Goal: Task Accomplishment & Management: Use online tool/utility

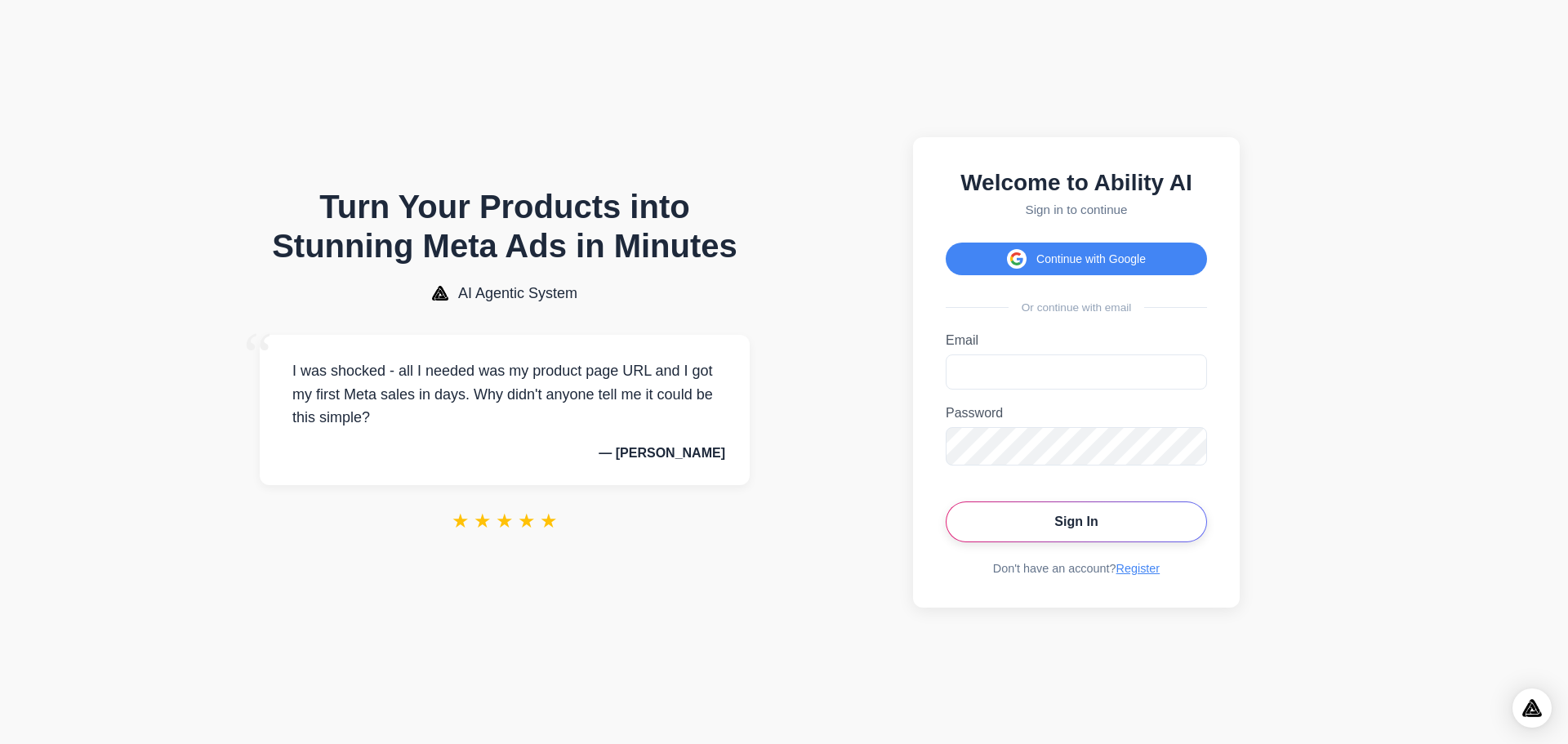
type input "**********"
click at [1040, 522] on button "Sign In" at bounding box center [1076, 522] width 261 height 41
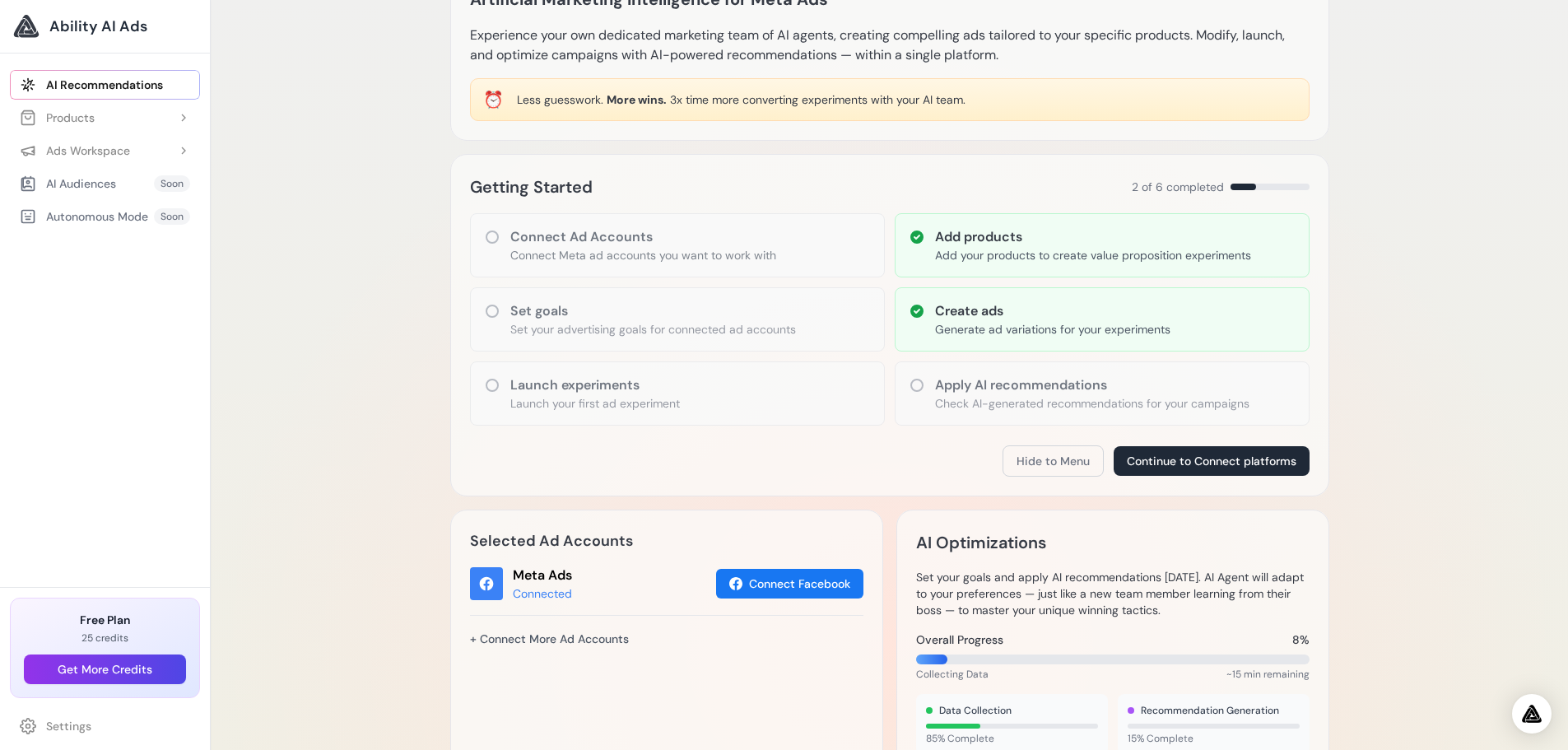
scroll to position [82, 0]
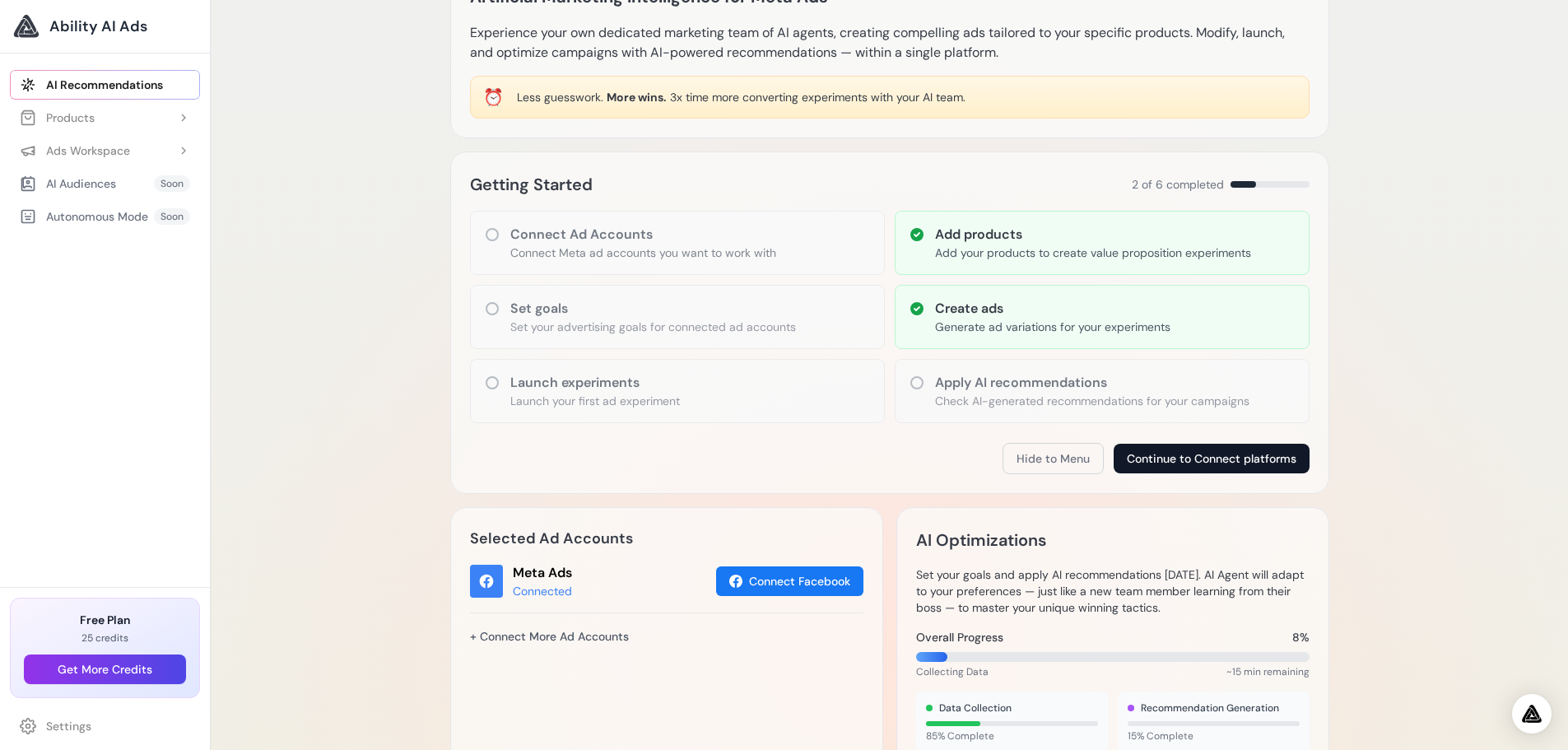
click at [1167, 462] on button "Continue to Connect platforms" at bounding box center [1212, 459] width 196 height 30
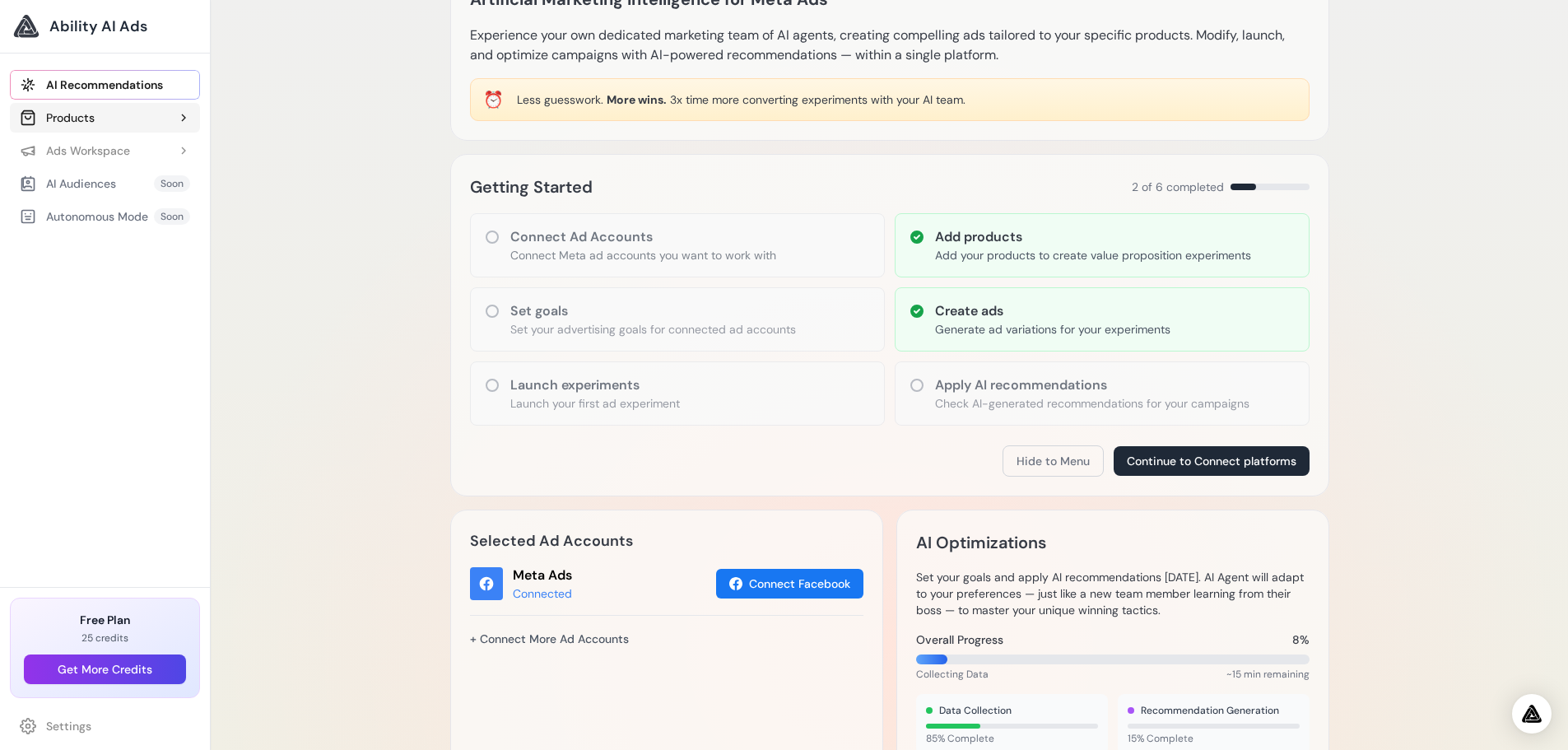
click at [72, 118] on div "Products" at bounding box center [57, 118] width 75 height 17
click at [990, 326] on p "Generate ad variations for your experiments" at bounding box center [1053, 330] width 235 height 17
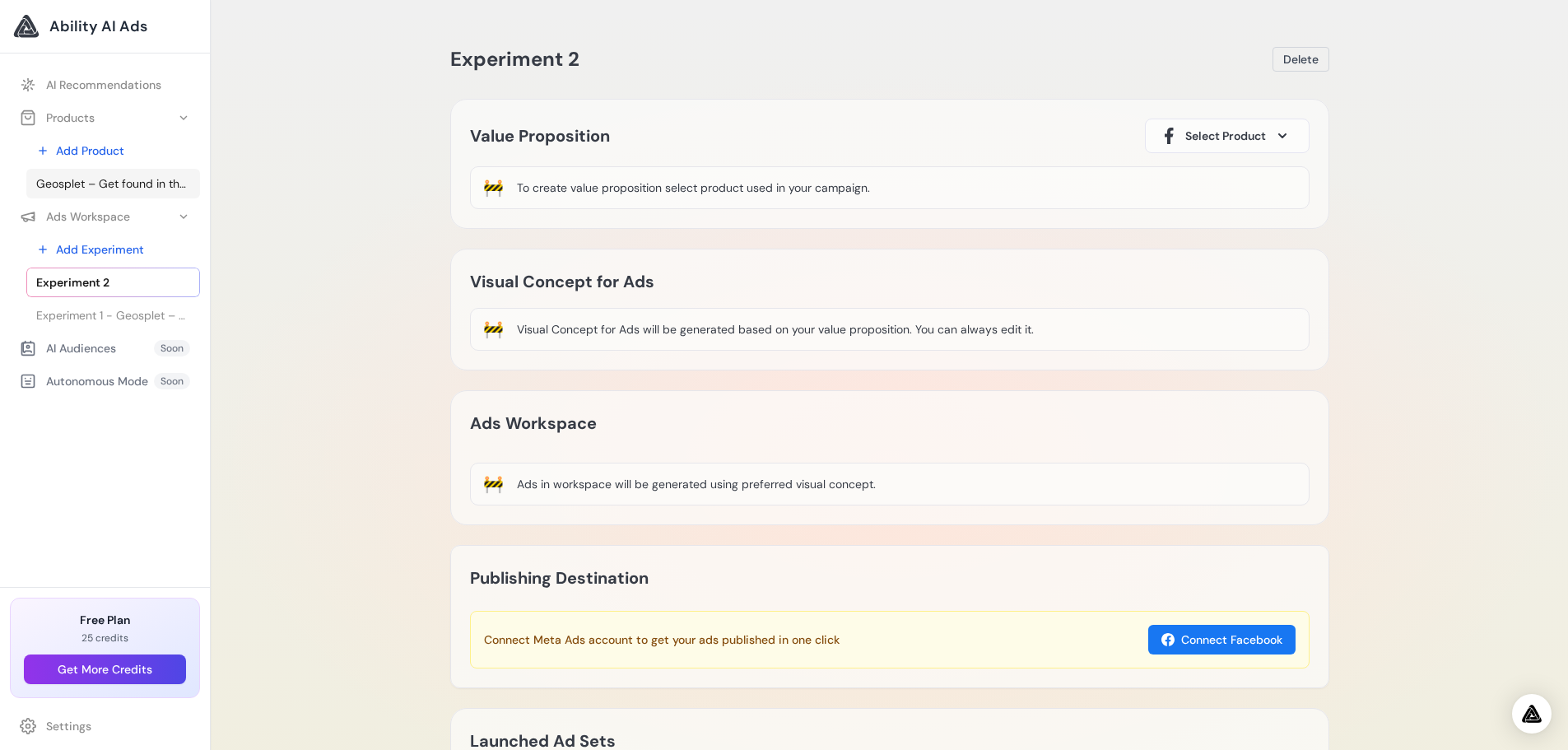
click at [87, 182] on span "Geosplet – Get found in the Digital World." at bounding box center [113, 184] width 154 height 17
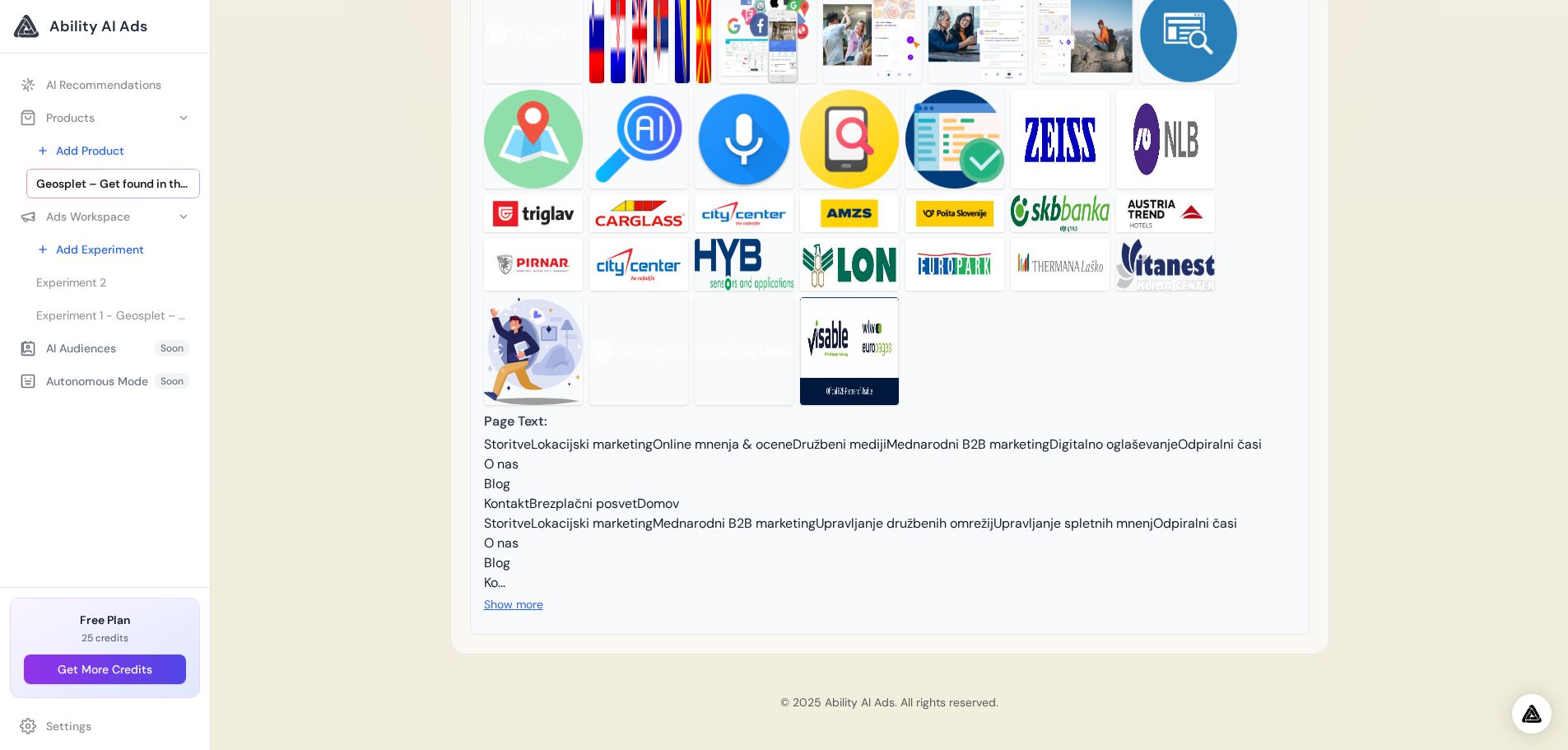
scroll to position [2212, 0]
click at [493, 597] on button "Show more" at bounding box center [513, 604] width 59 height 17
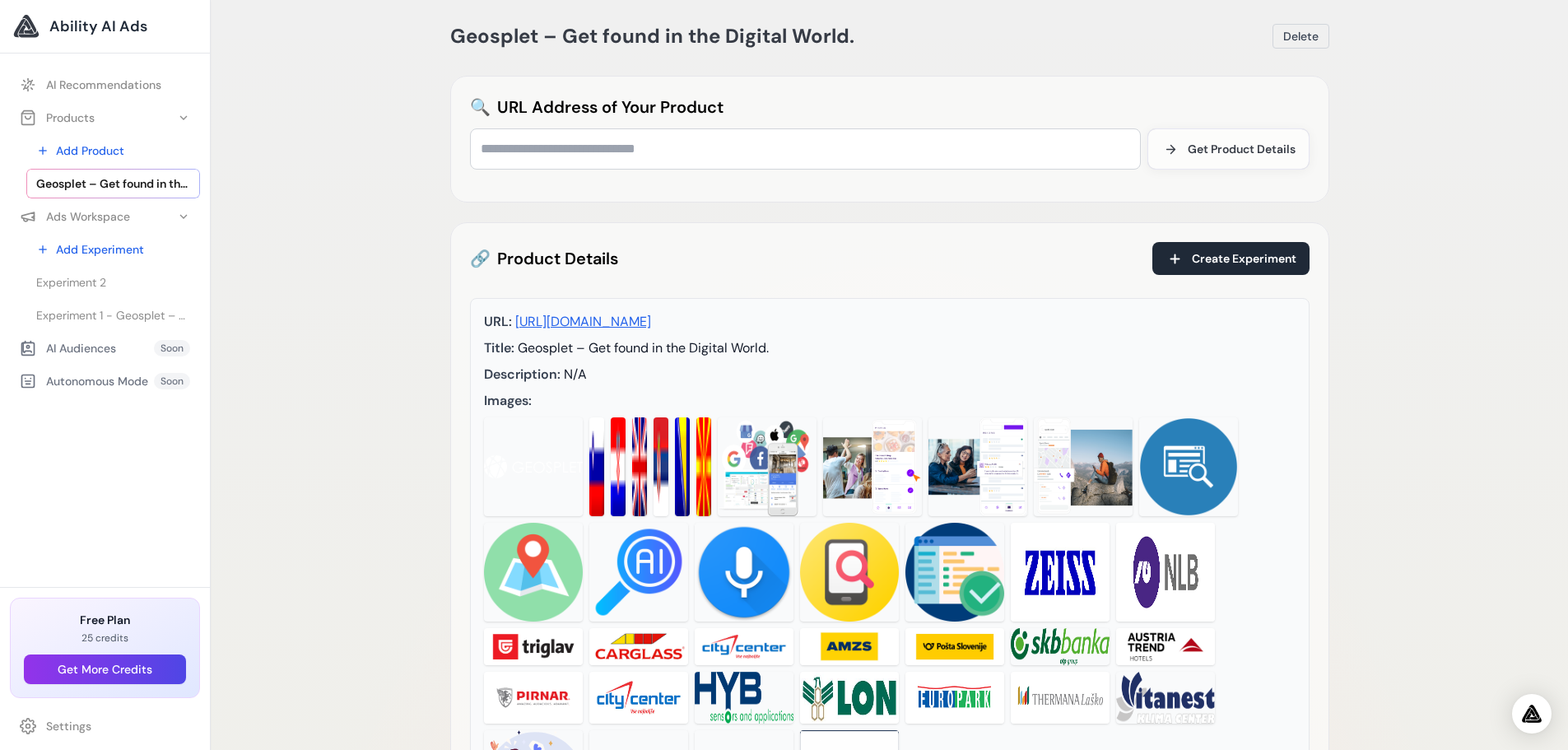
scroll to position [0, 0]
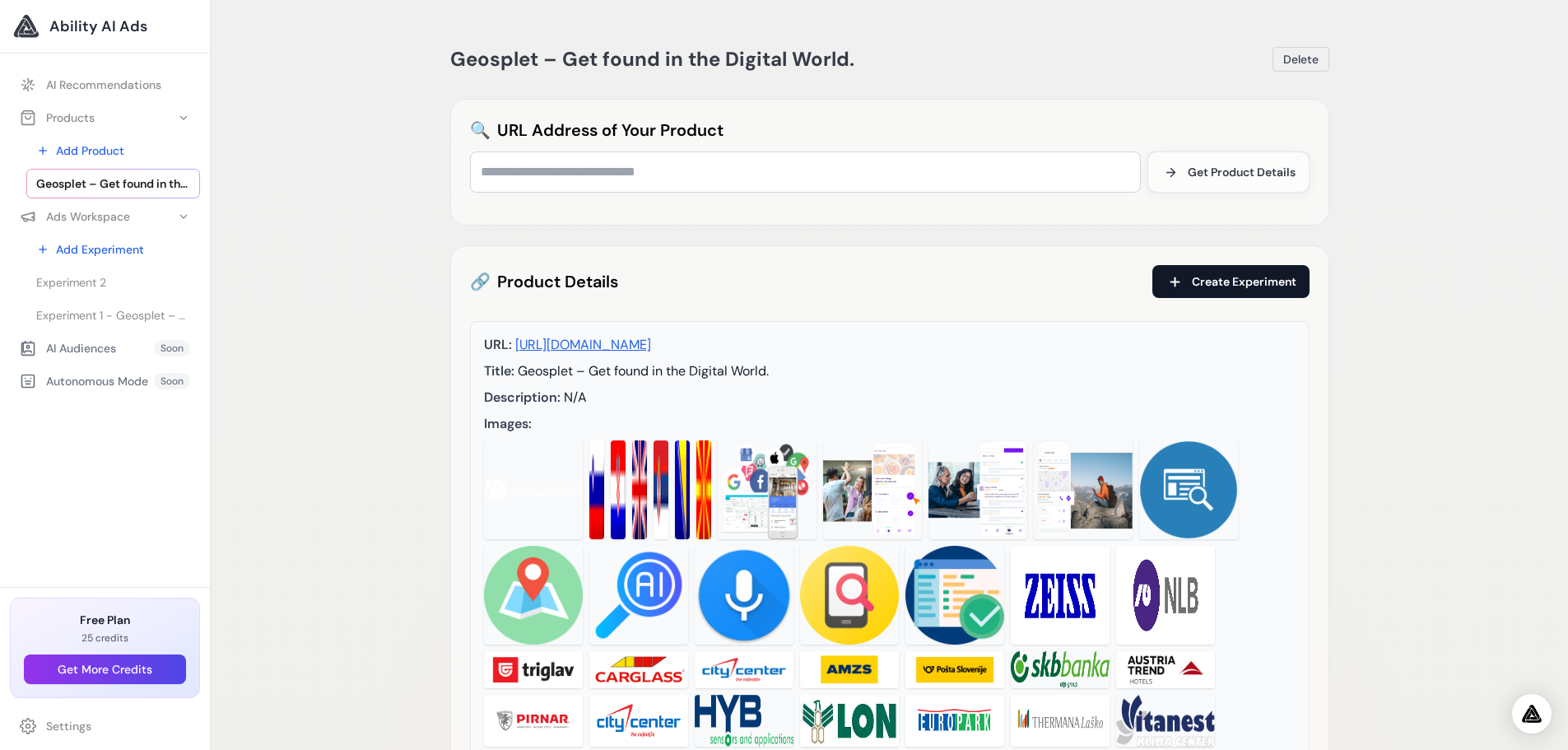
click at [1185, 271] on button "Create Experiment" at bounding box center [1232, 281] width 157 height 33
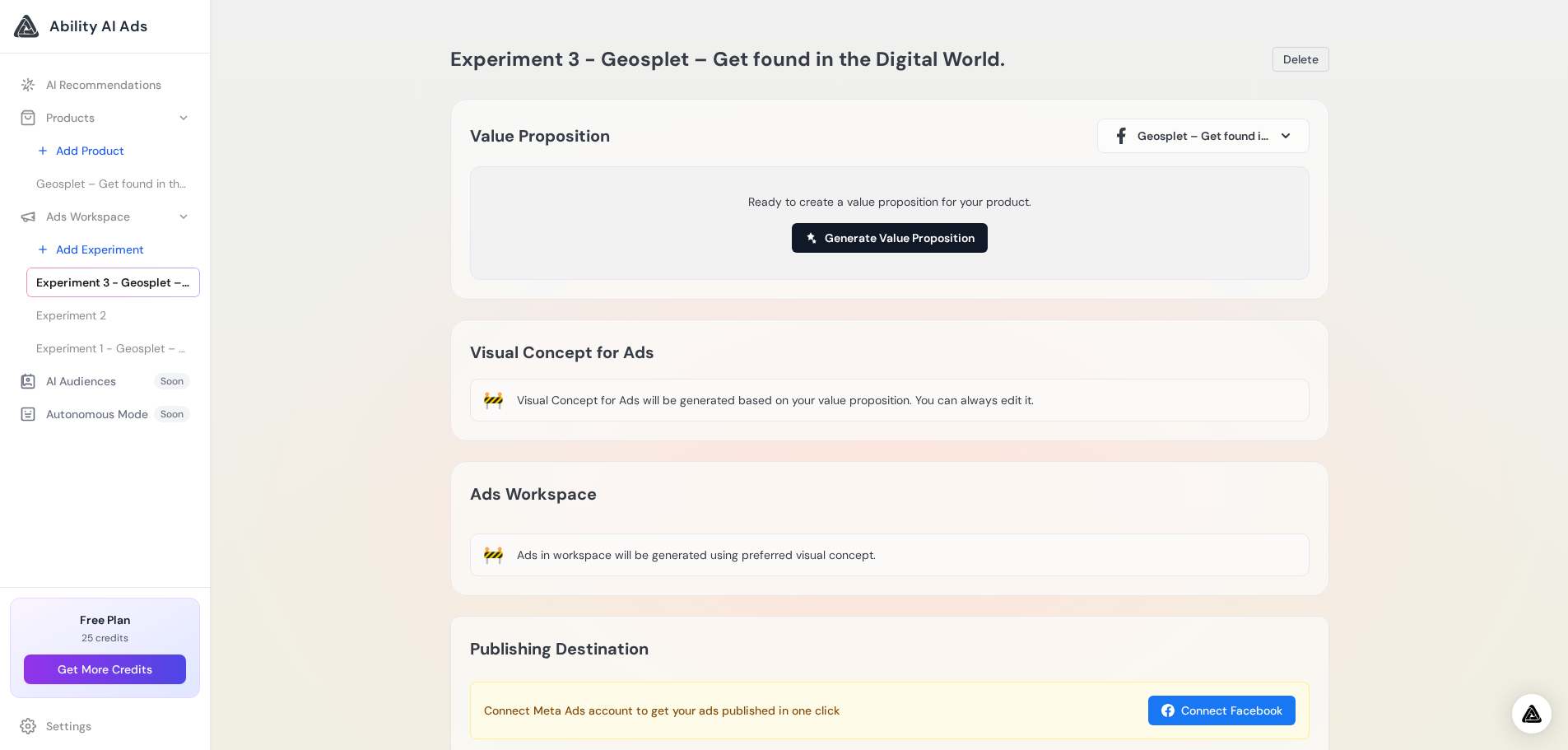
click at [862, 239] on button "Generate Value Proposition" at bounding box center [891, 238] width 196 height 30
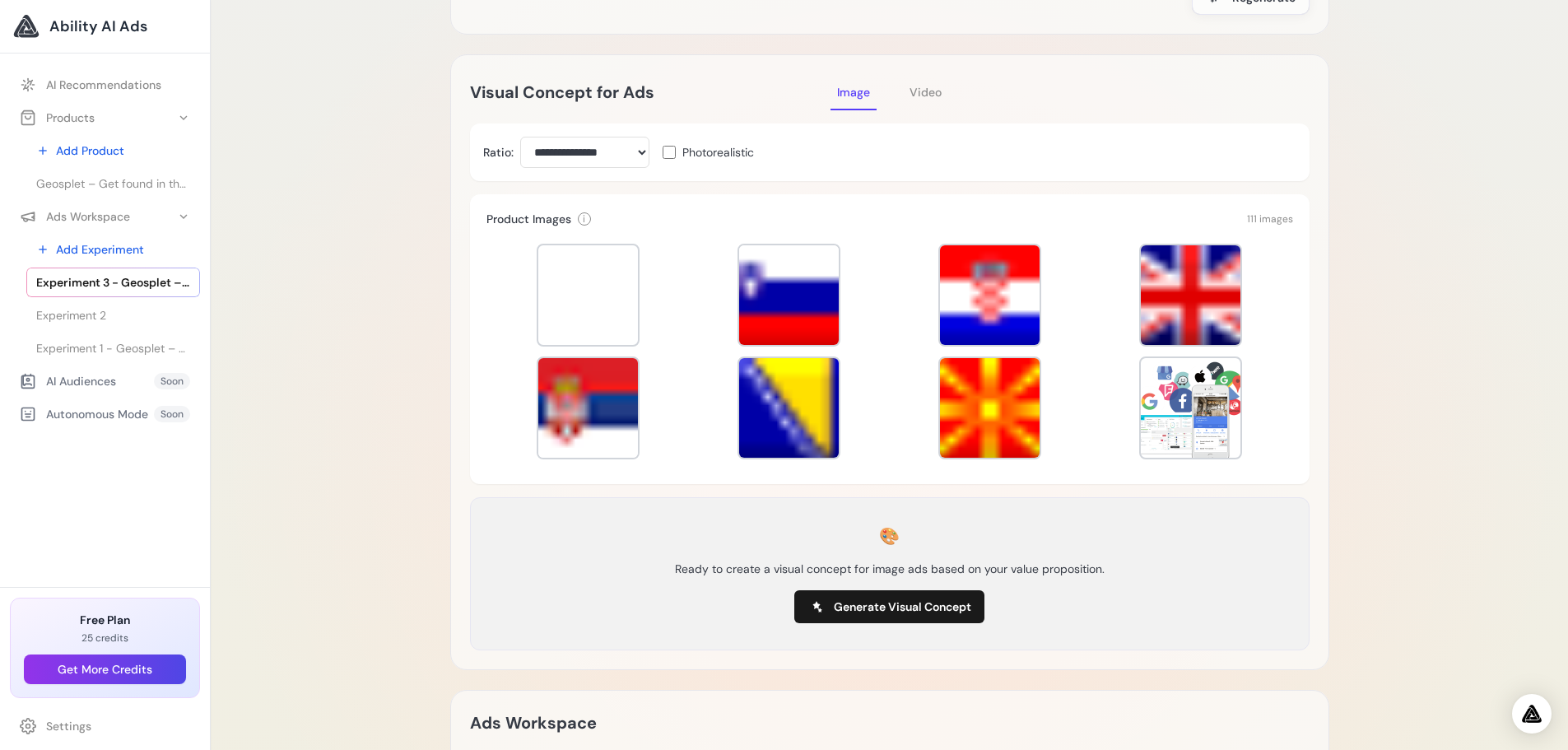
scroll to position [294, 0]
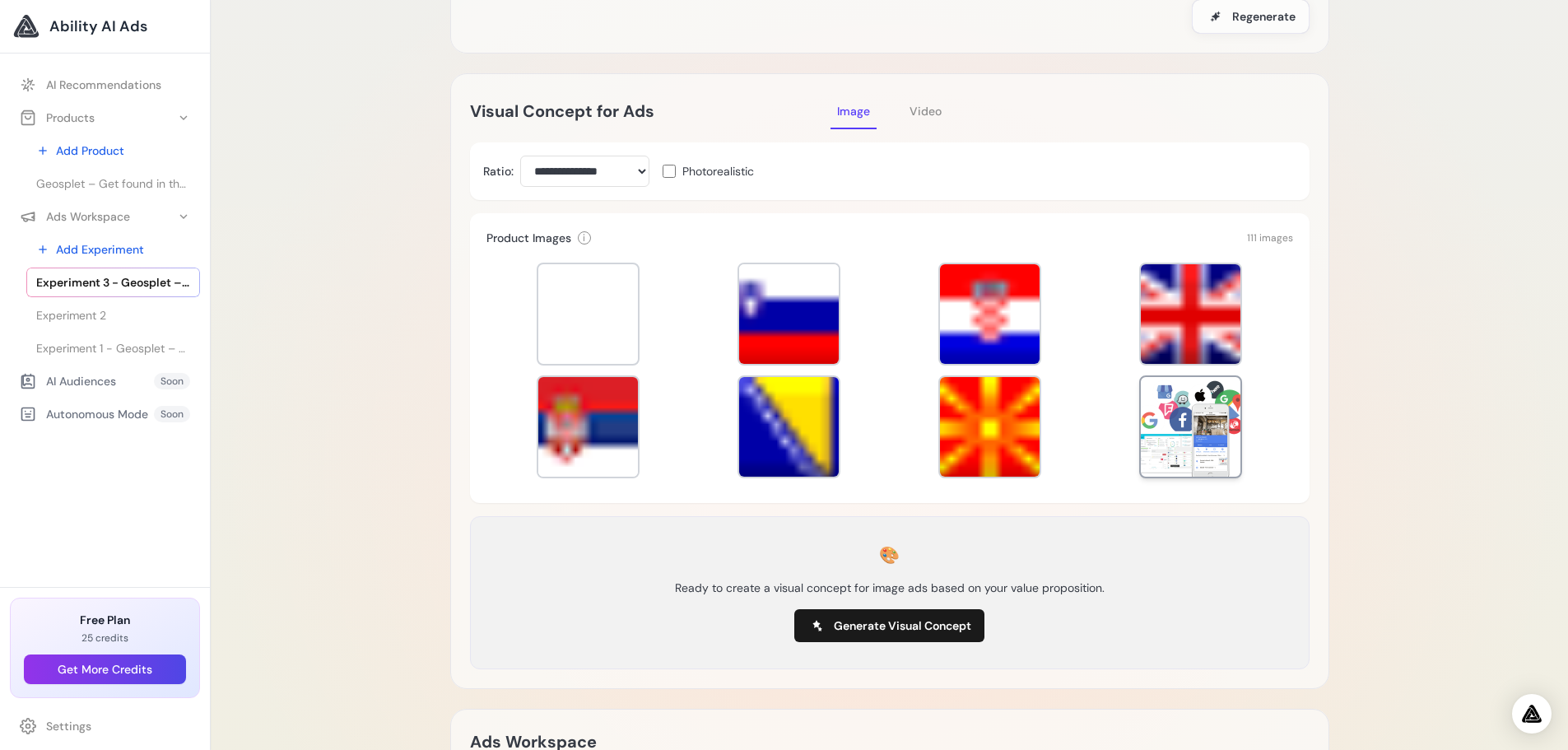
click at [1198, 445] on div at bounding box center [1190, 427] width 100 height 100
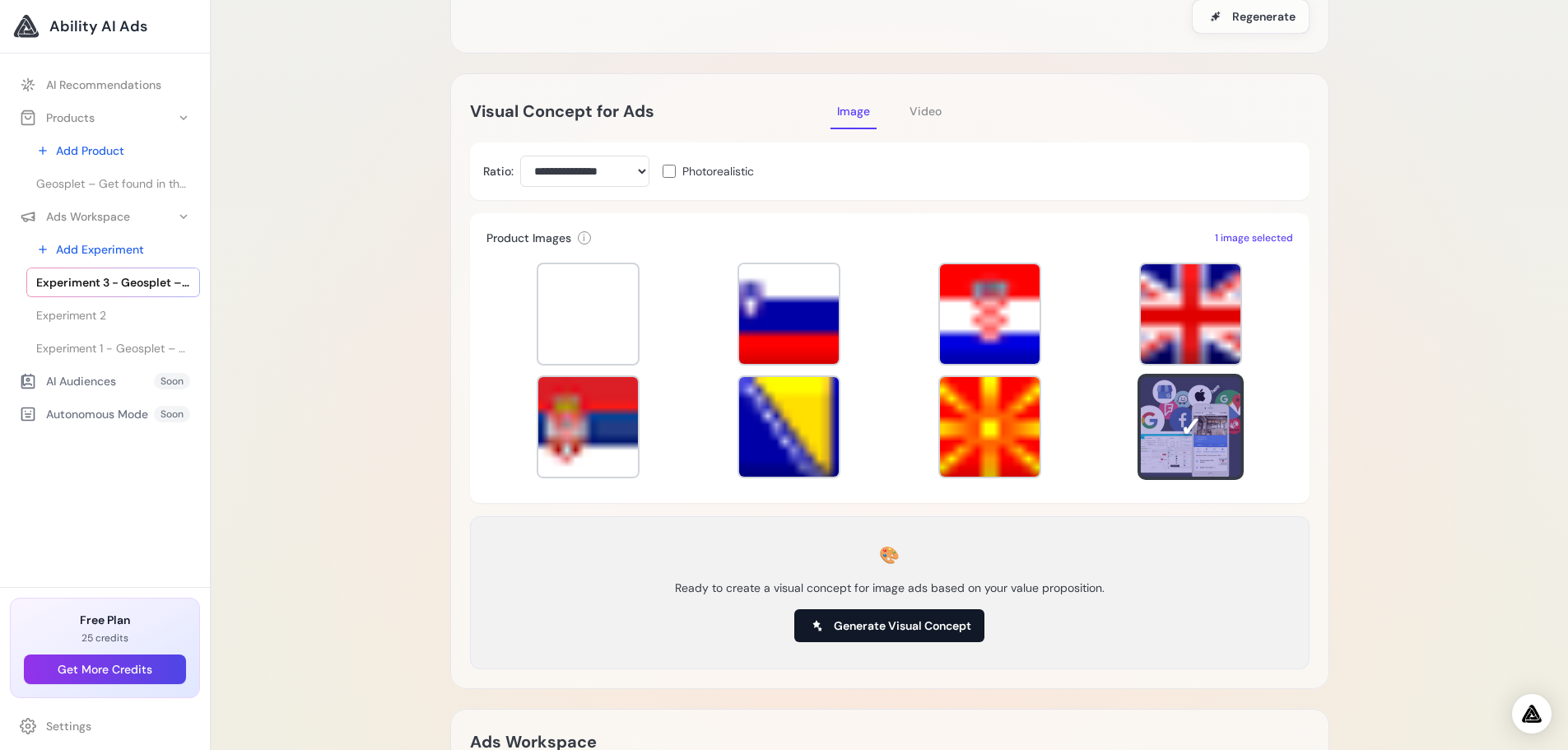
click at [917, 621] on span "Generate Visual Concept" at bounding box center [903, 626] width 137 height 17
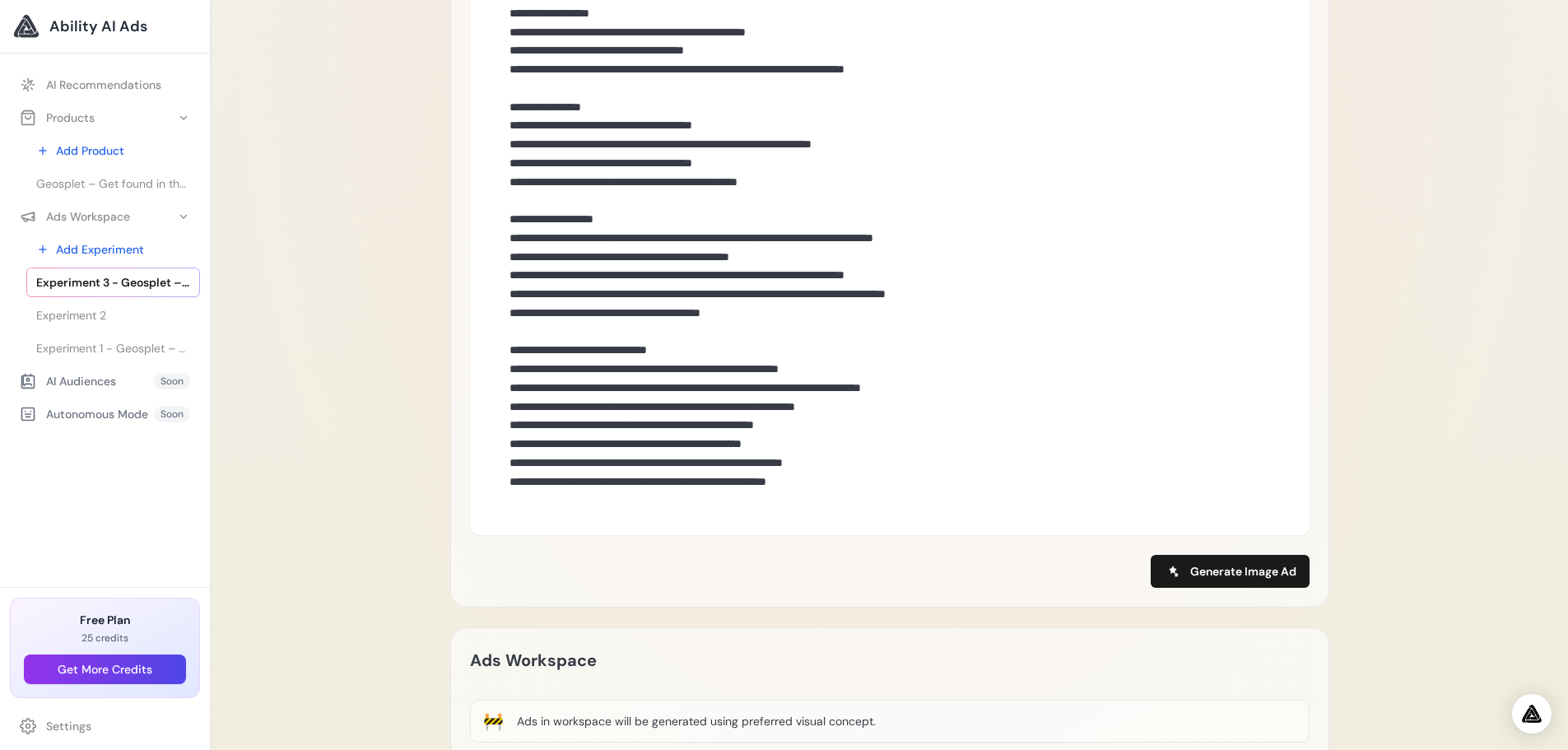
scroll to position [1221, 0]
click at [1298, 573] on button "Generate Image Ad" at bounding box center [1231, 570] width 159 height 33
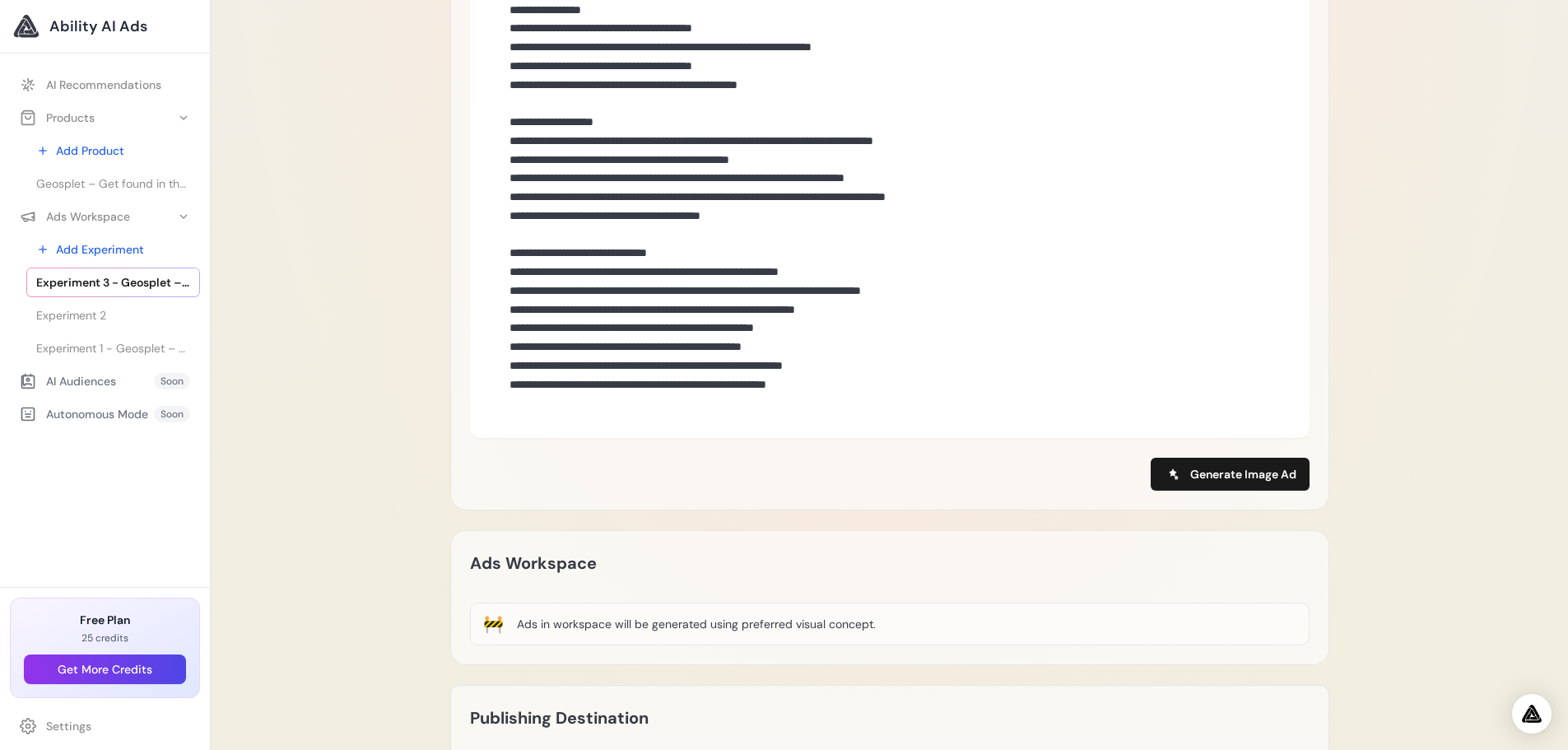
scroll to position [1632, 0]
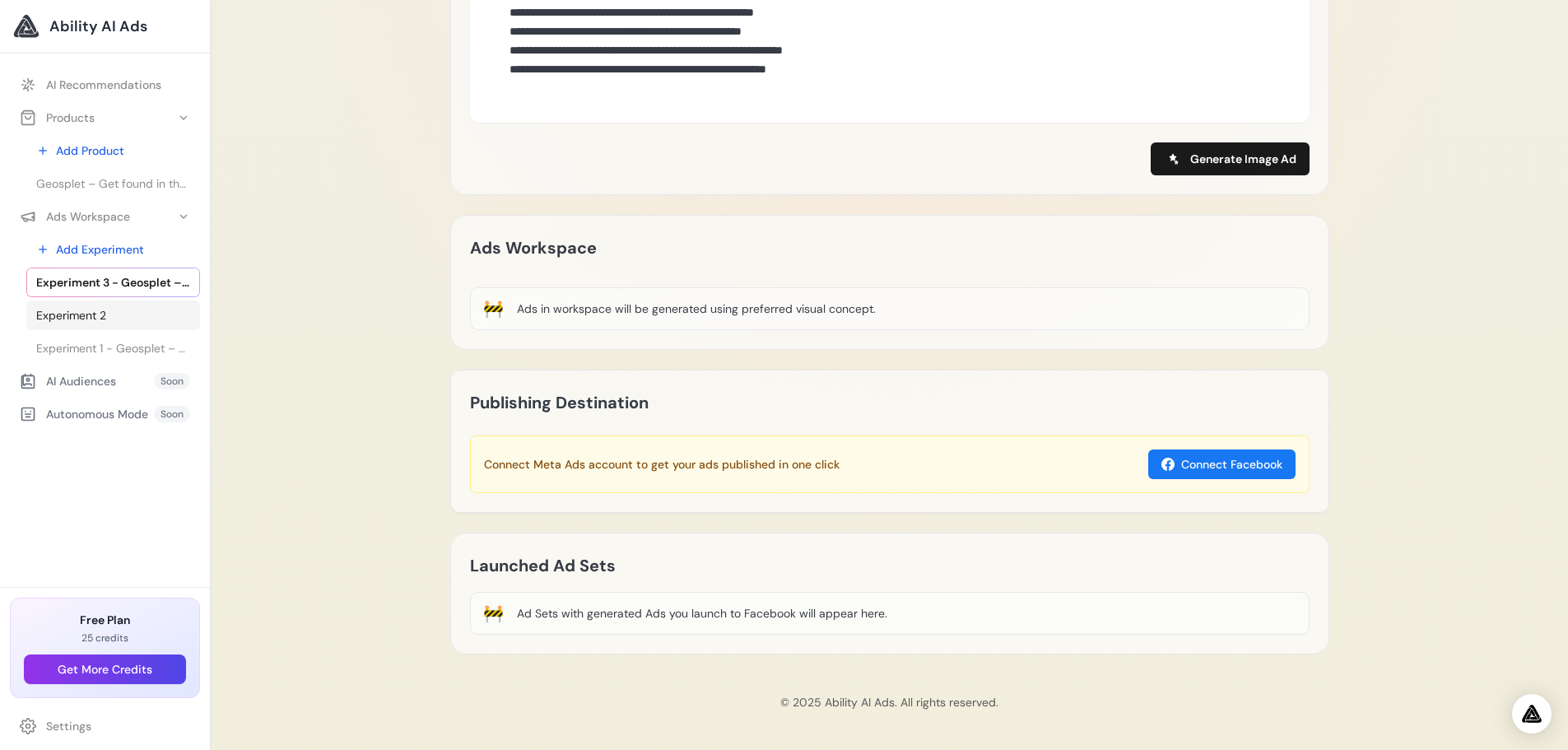
click at [107, 315] on link "Experiment 2" at bounding box center [113, 316] width 174 height 30
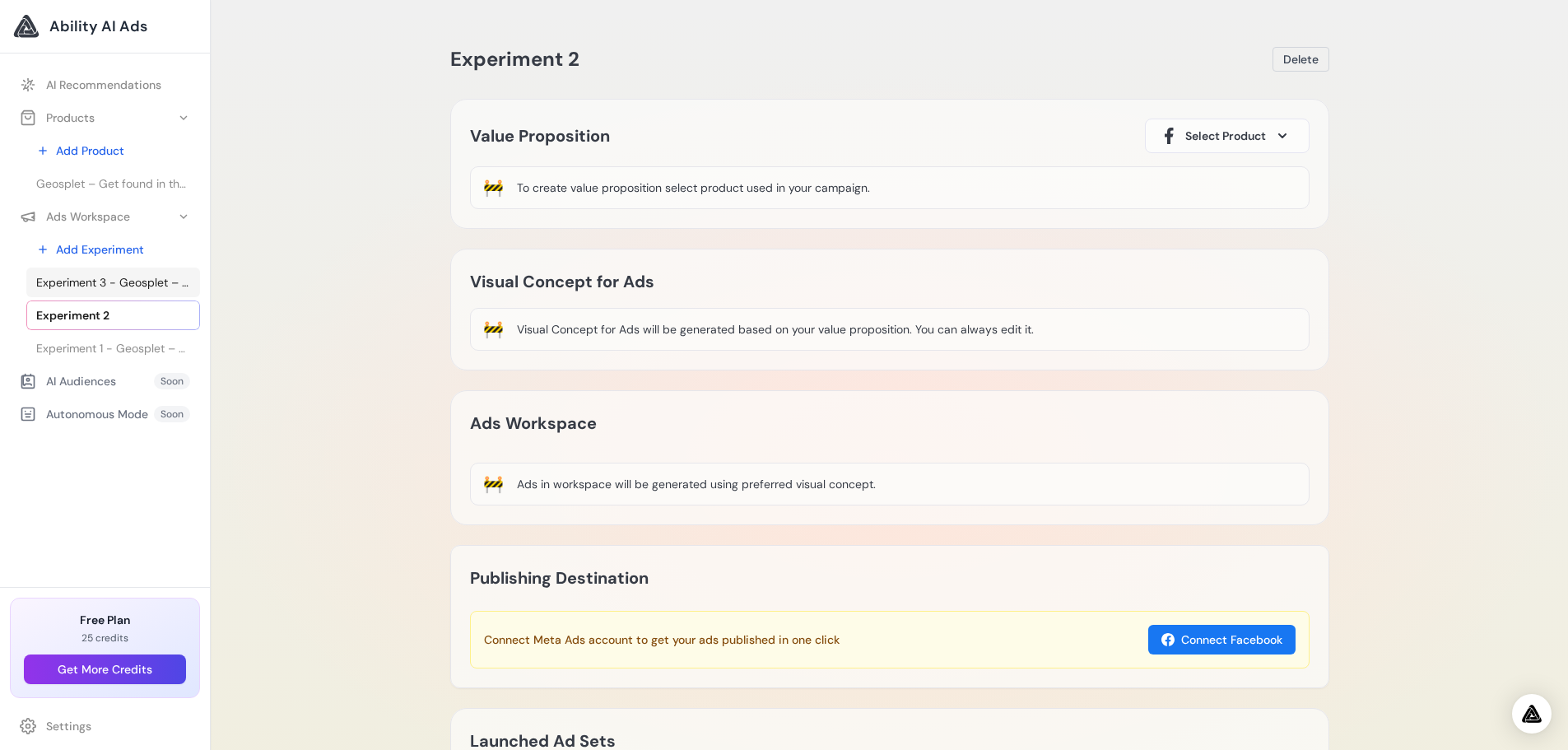
click at [114, 278] on span "Experiment 3 - Geosplet – Get found in the Digital World." at bounding box center [113, 282] width 154 height 17
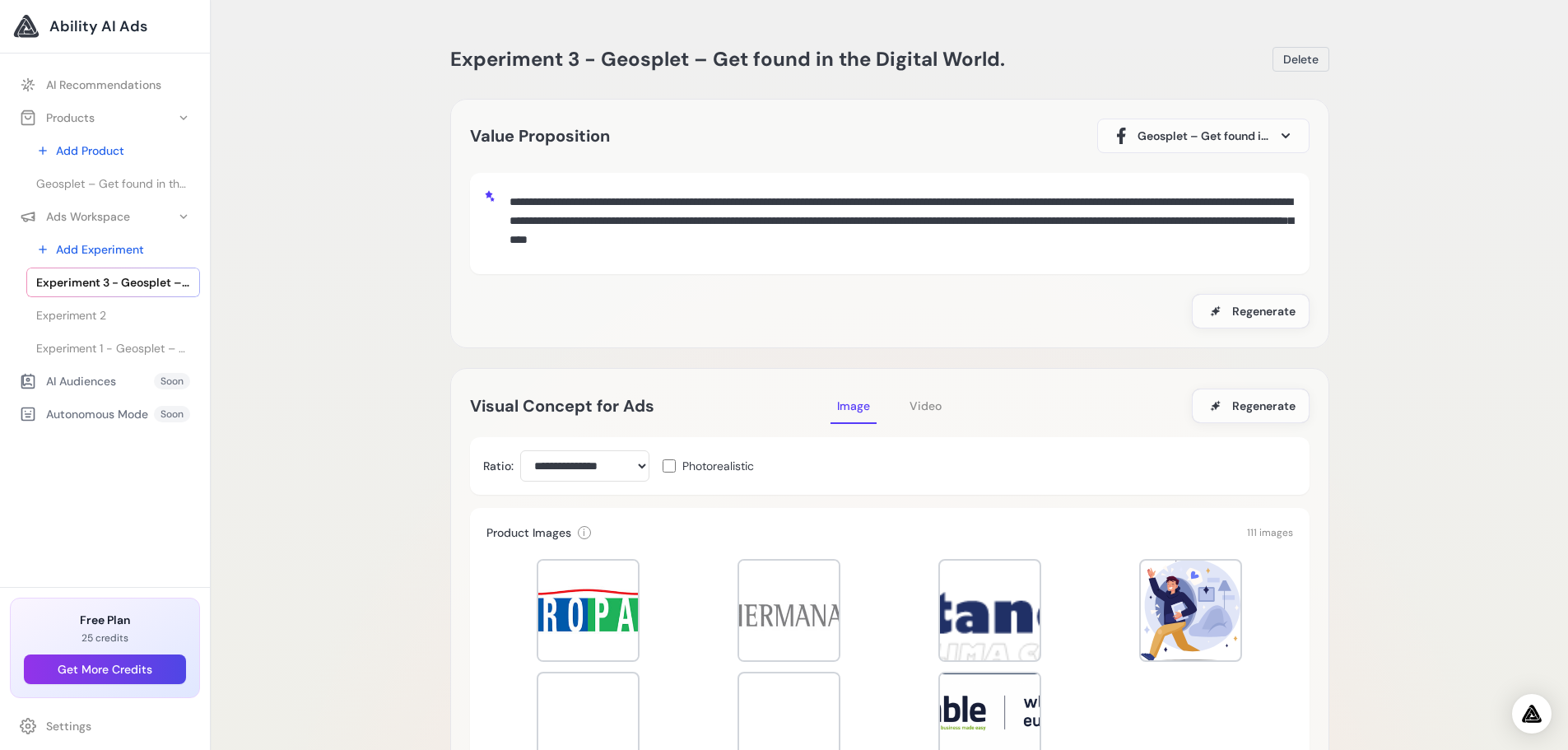
click at [940, 403] on span "Video" at bounding box center [926, 405] width 32 height 15
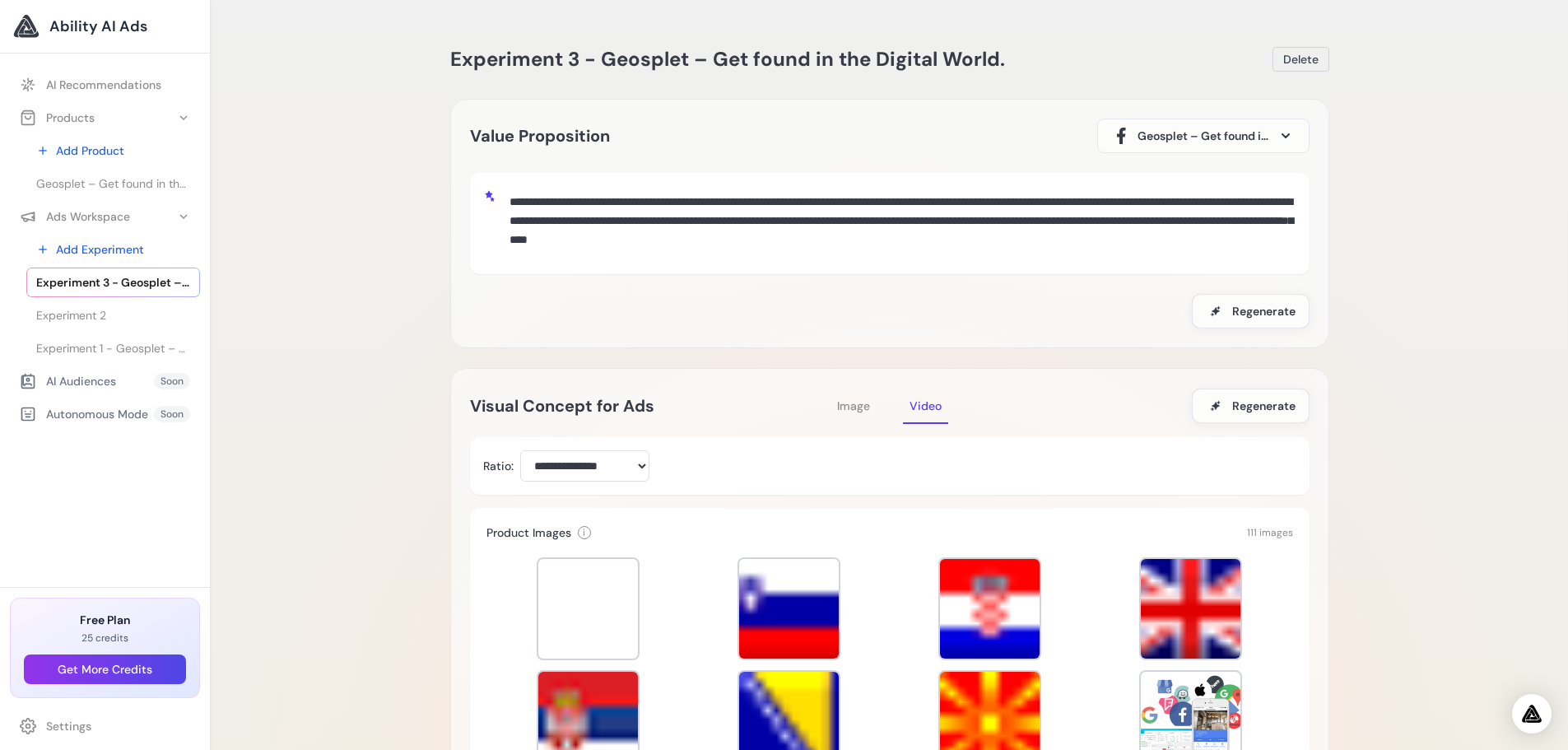
click at [857, 402] on span "Image" at bounding box center [853, 405] width 33 height 15
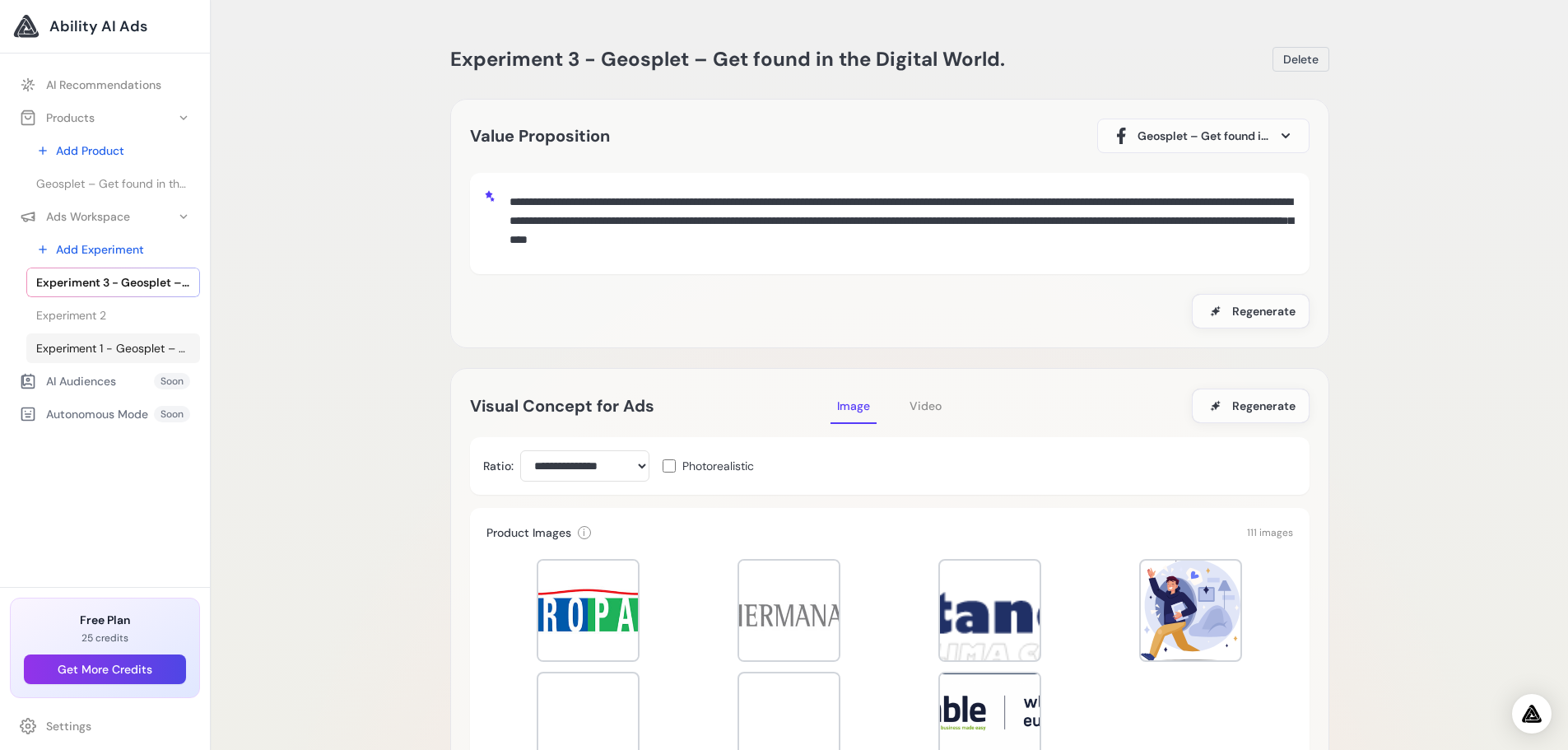
click at [93, 343] on span "Experiment 1 - Geosplet – Get found in the Digital World." at bounding box center [113, 348] width 154 height 17
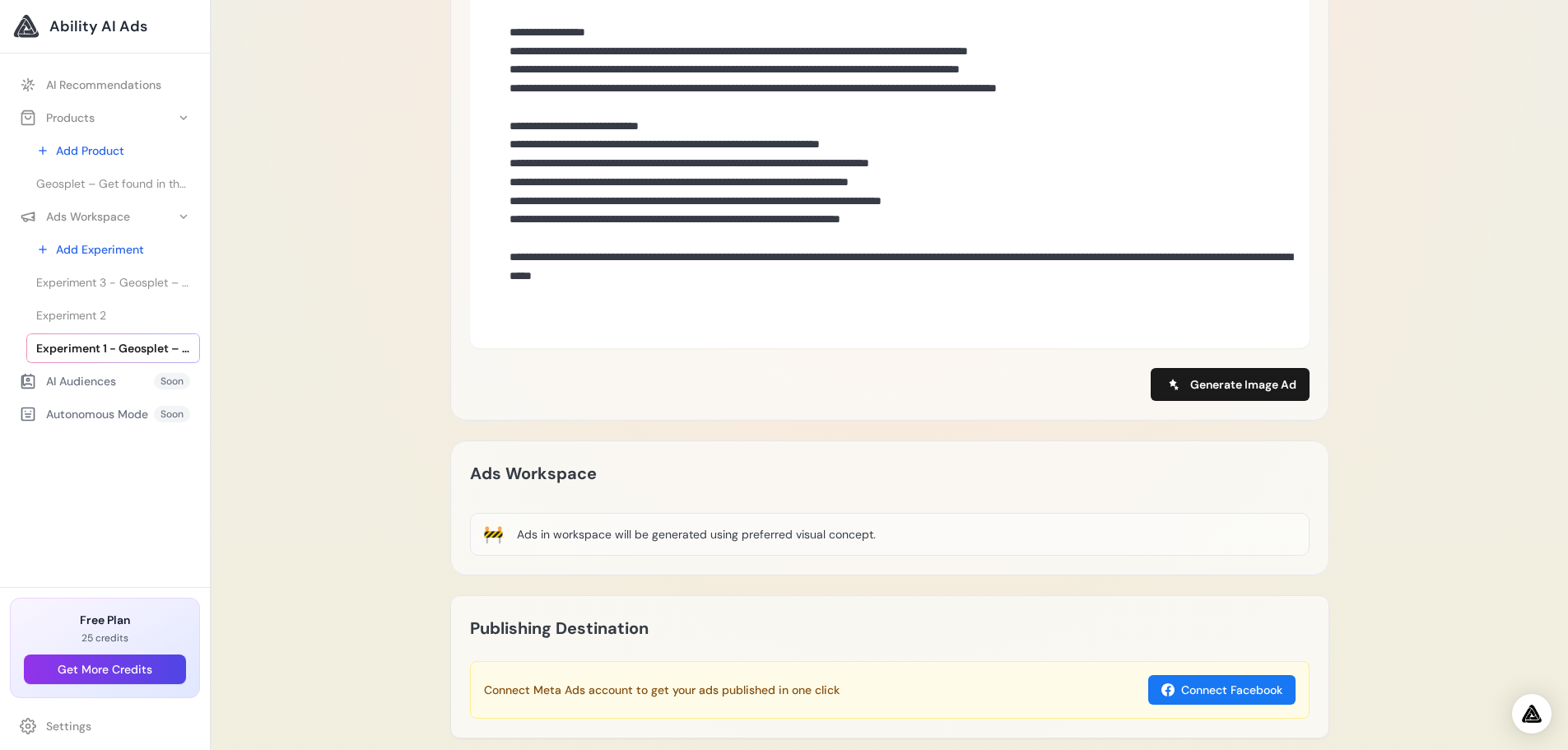
scroll to position [1180, 0]
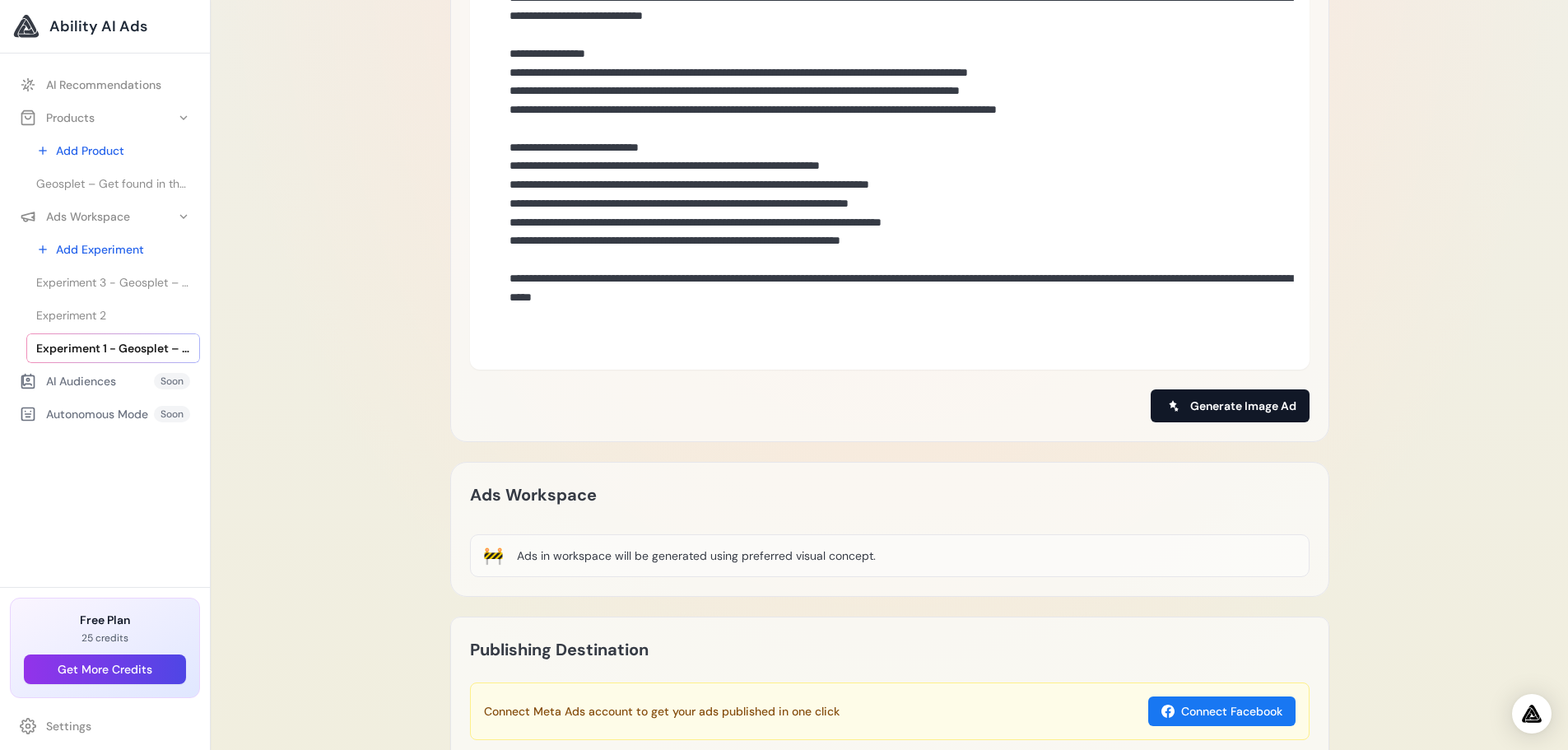
click at [1266, 405] on span "Generate Image Ad" at bounding box center [1244, 406] width 107 height 17
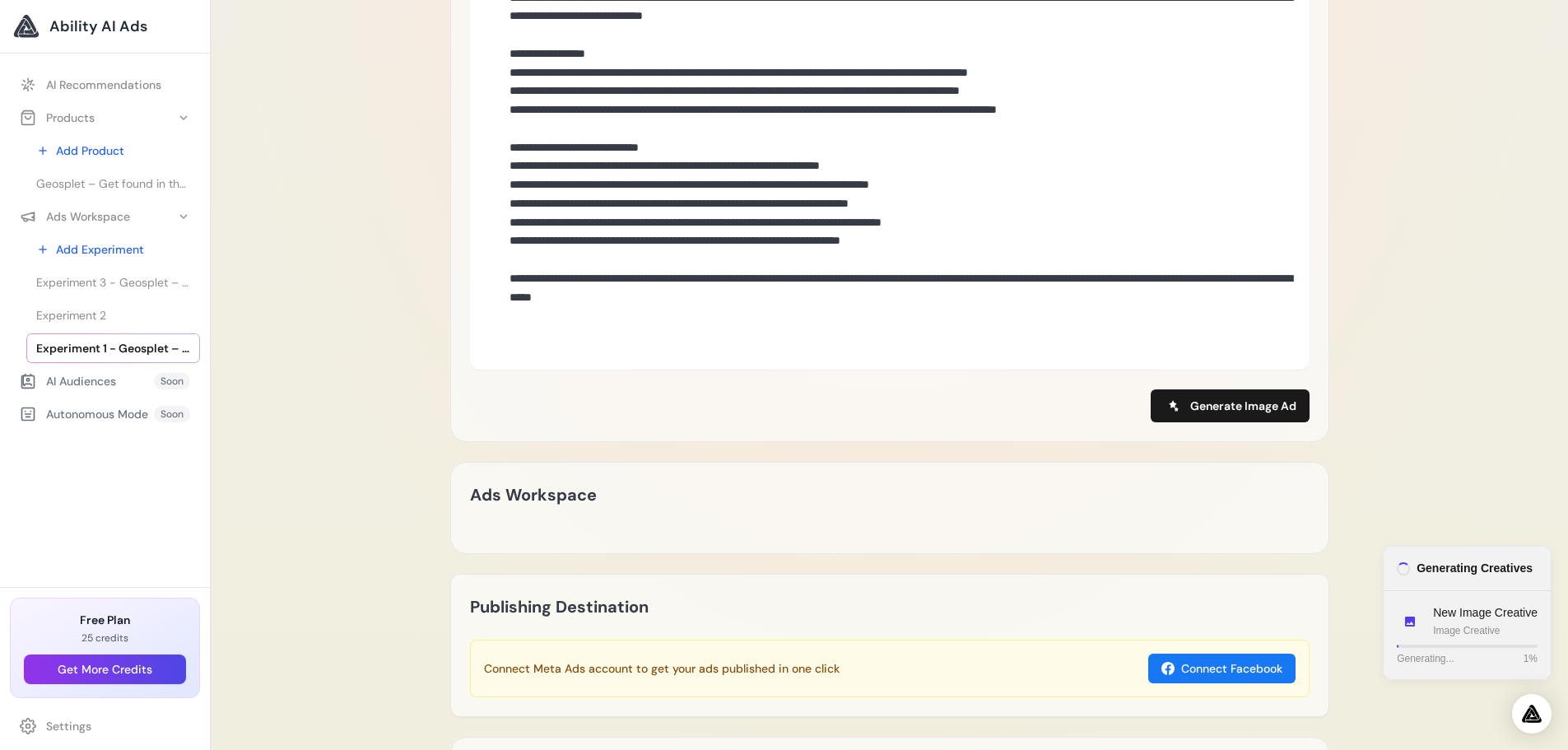
click at [1471, 646] on div at bounding box center [1467, 646] width 141 height 4
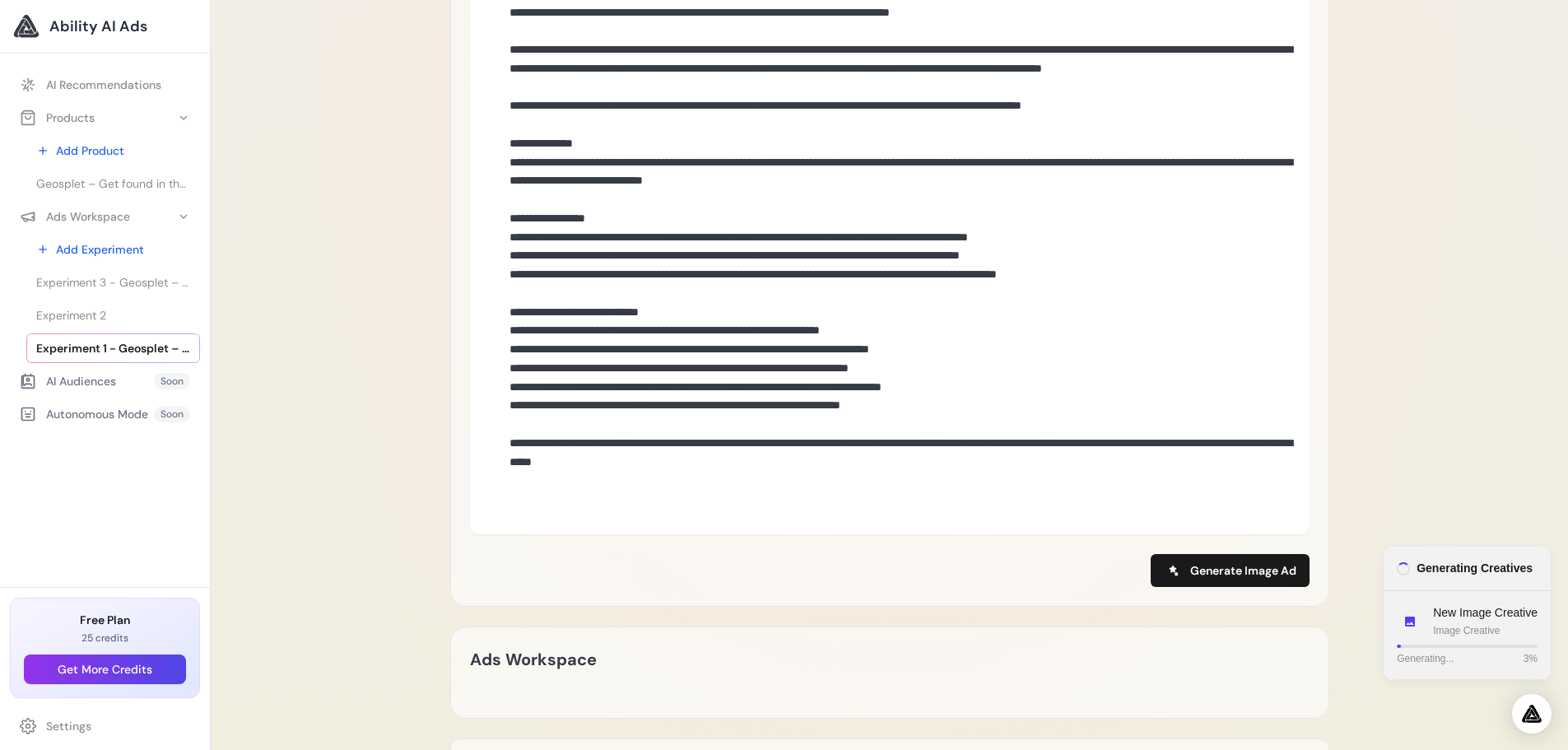
scroll to position [1383, 0]
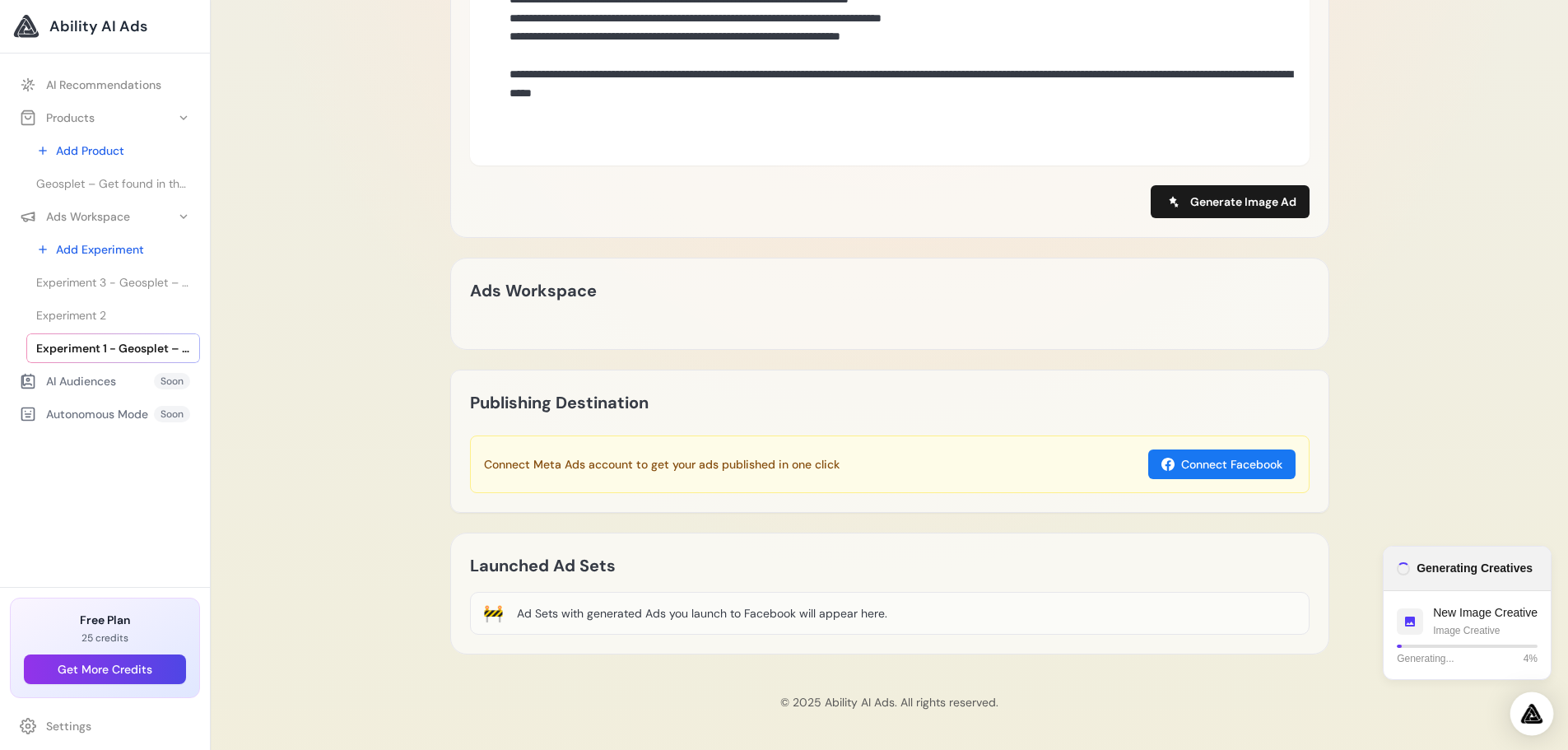
click at [1524, 721] on img "Open Intercom Messenger" at bounding box center [1532, 713] width 21 height 20
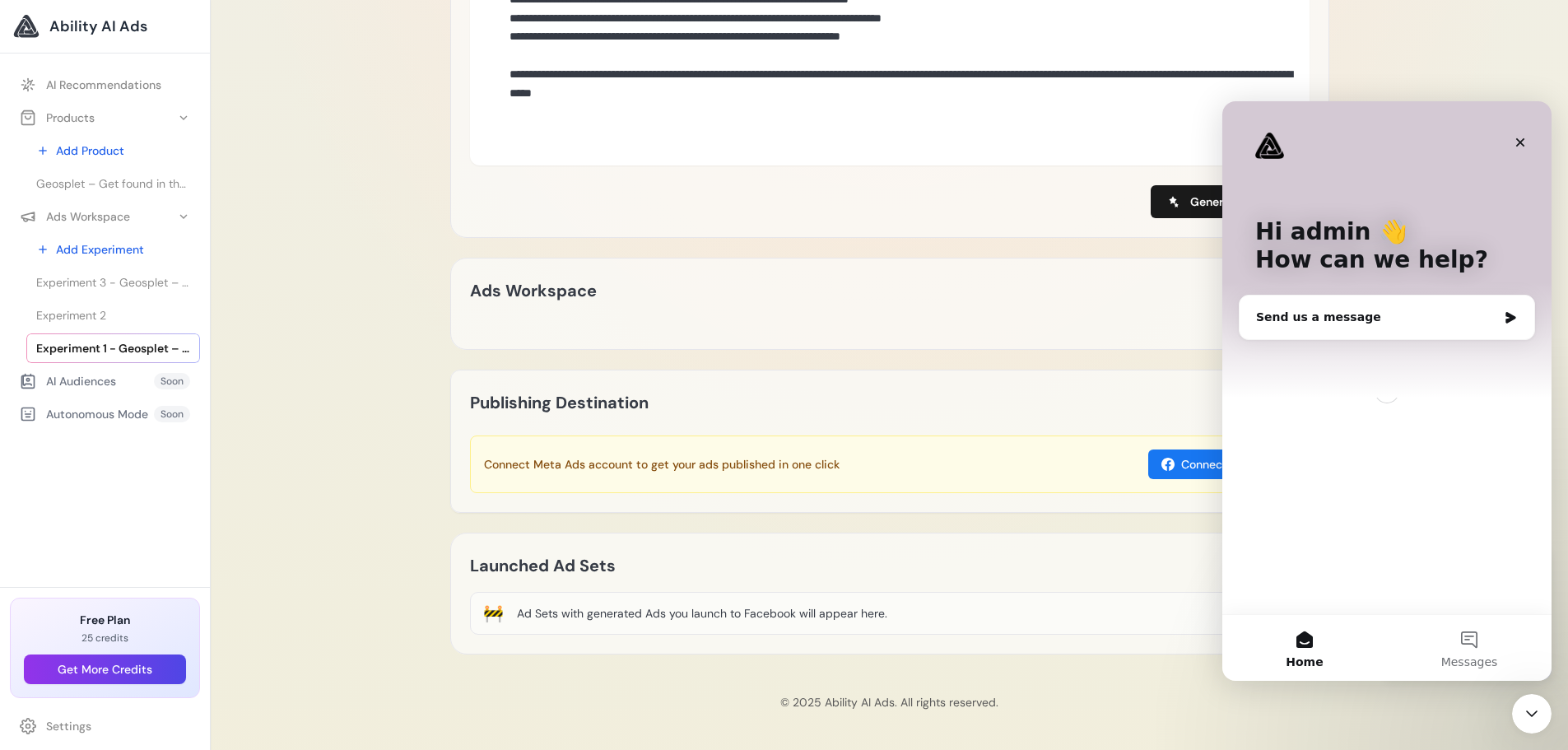
scroll to position [0, 0]
click at [1523, 703] on icon "Close Intercom Messenger" at bounding box center [1529, 711] width 20 height 20
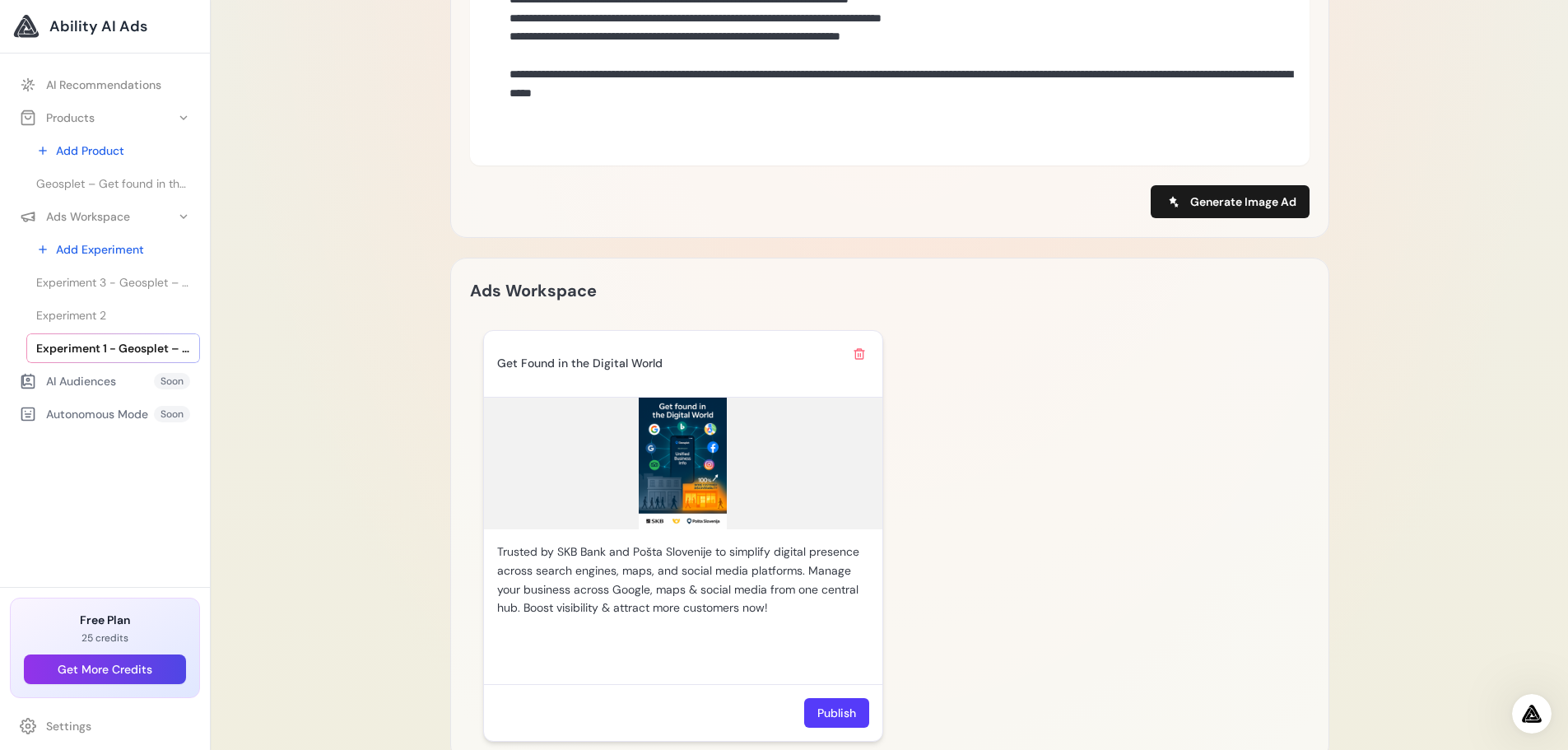
click at [700, 462] on img at bounding box center [683, 463] width 398 height 132
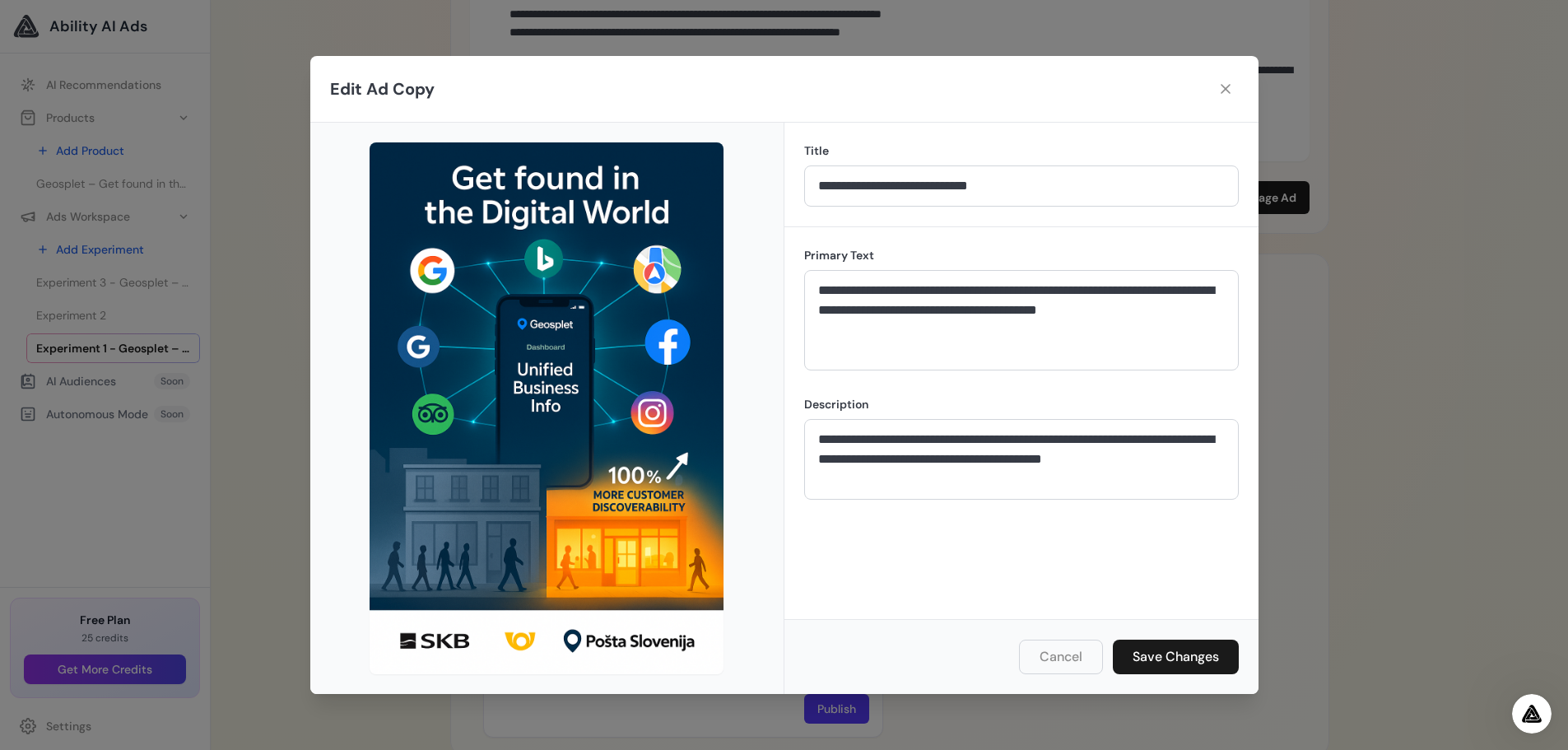
scroll to position [1383, 0]
click at [557, 425] on img at bounding box center [547, 407] width 354 height 531
click at [1202, 658] on button "Save Changes" at bounding box center [1176, 657] width 126 height 35
